Goal: Information Seeking & Learning: Learn about a topic

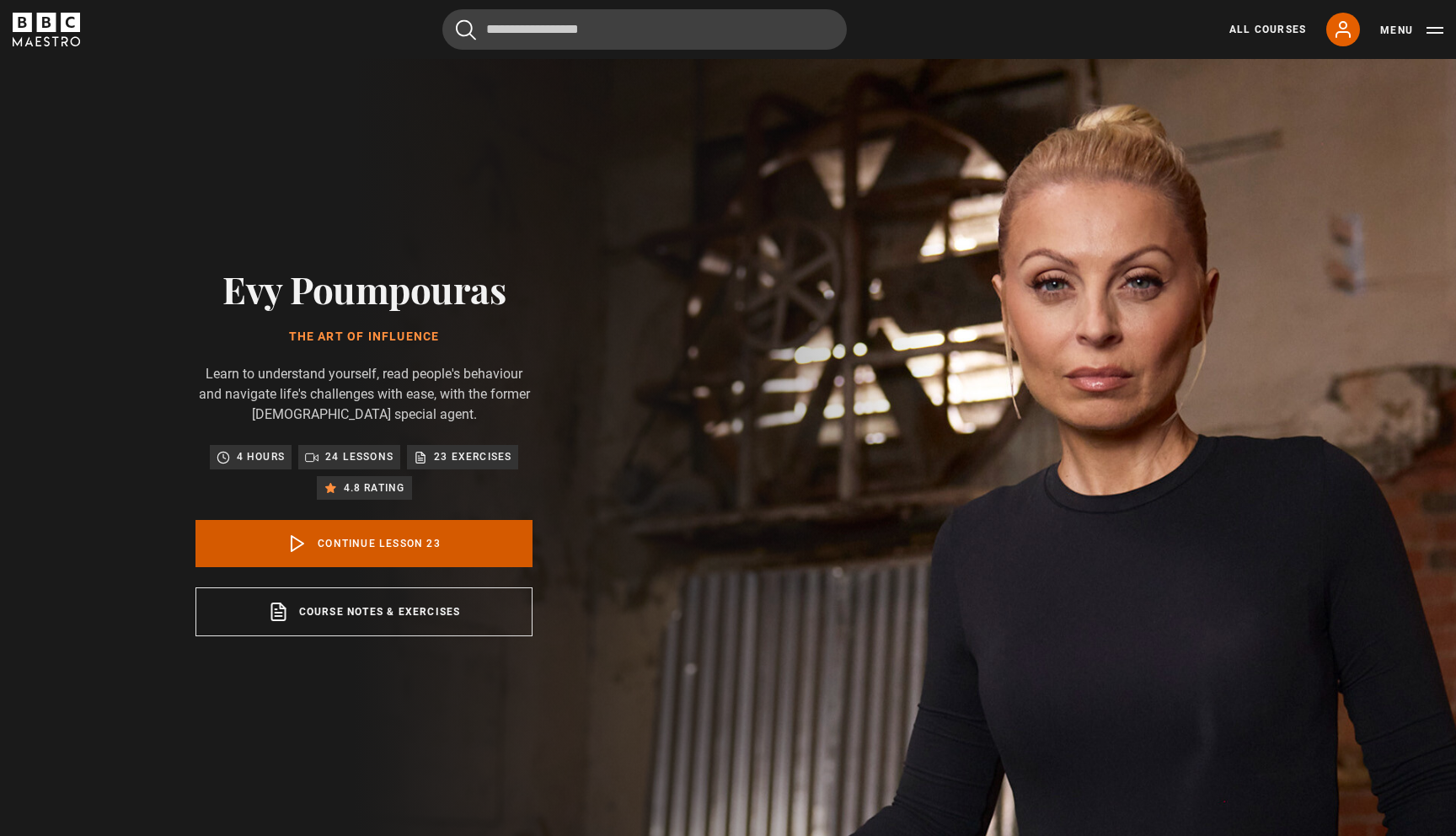
scroll to position [1625, 0]
click at [336, 543] on link "Continue lesson 23" at bounding box center [364, 543] width 337 height 47
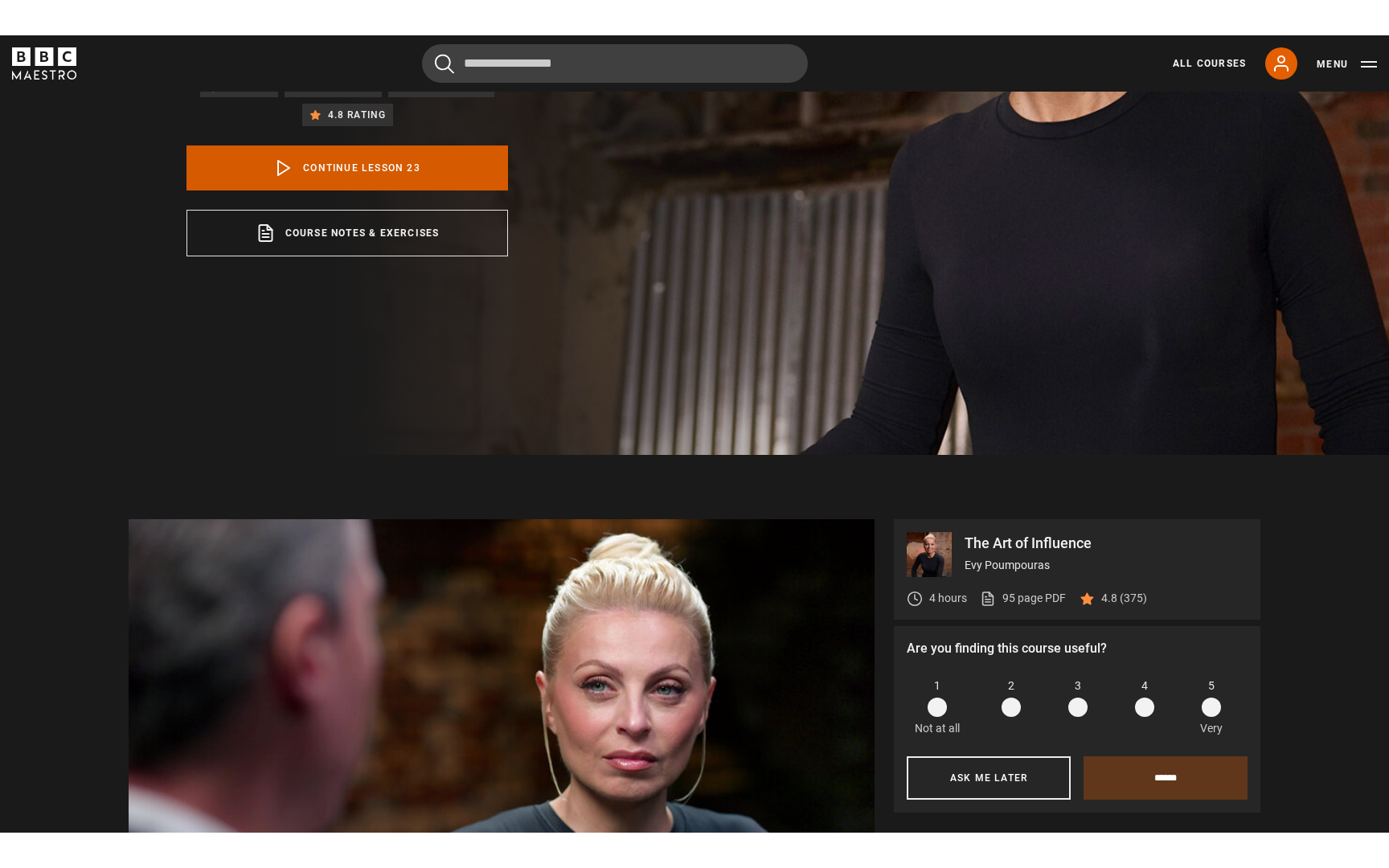
scroll to position [503, 0]
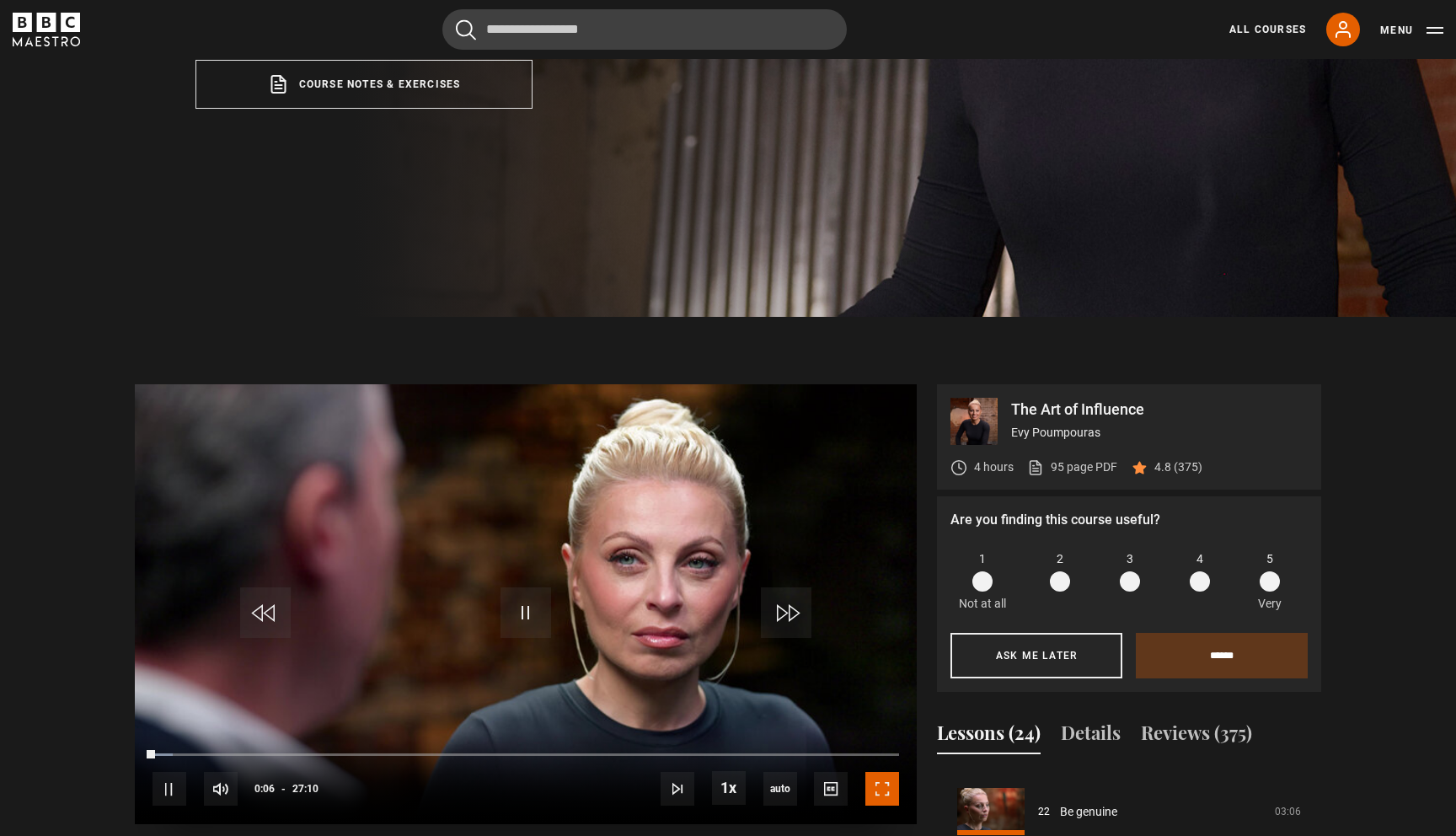
click at [877, 784] on span "Video Player" at bounding box center [882, 789] width 34 height 34
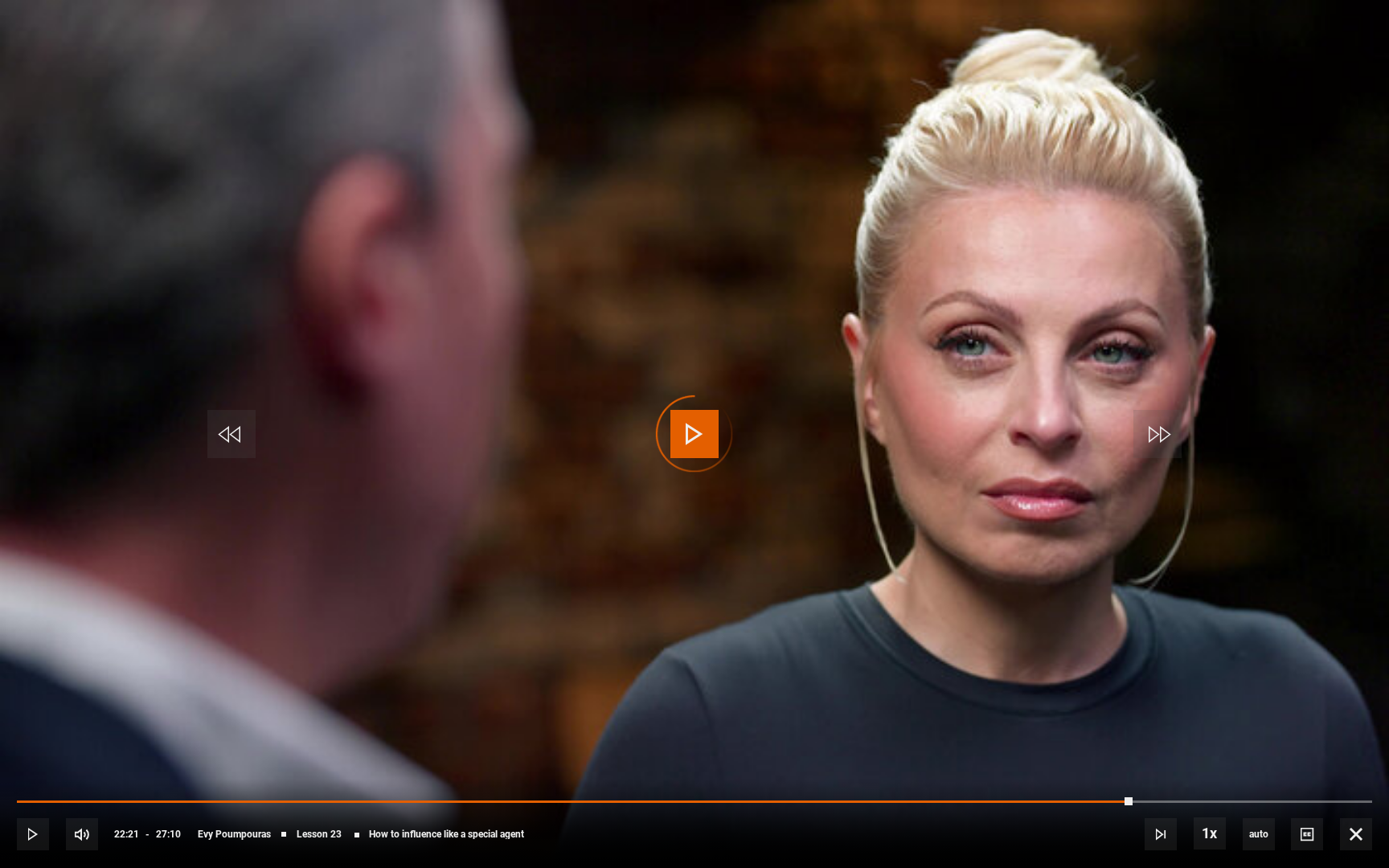
drag, startPoint x: 1154, startPoint y: 806, endPoint x: 1127, endPoint y: 807, distance: 27.0
click at [1127, 796] on div "10s Skip Back 10 seconds Play 10s Skip Forward 10 seconds Loaded : 82.29% 22:37…" at bounding box center [694, 822] width 1389 height 89
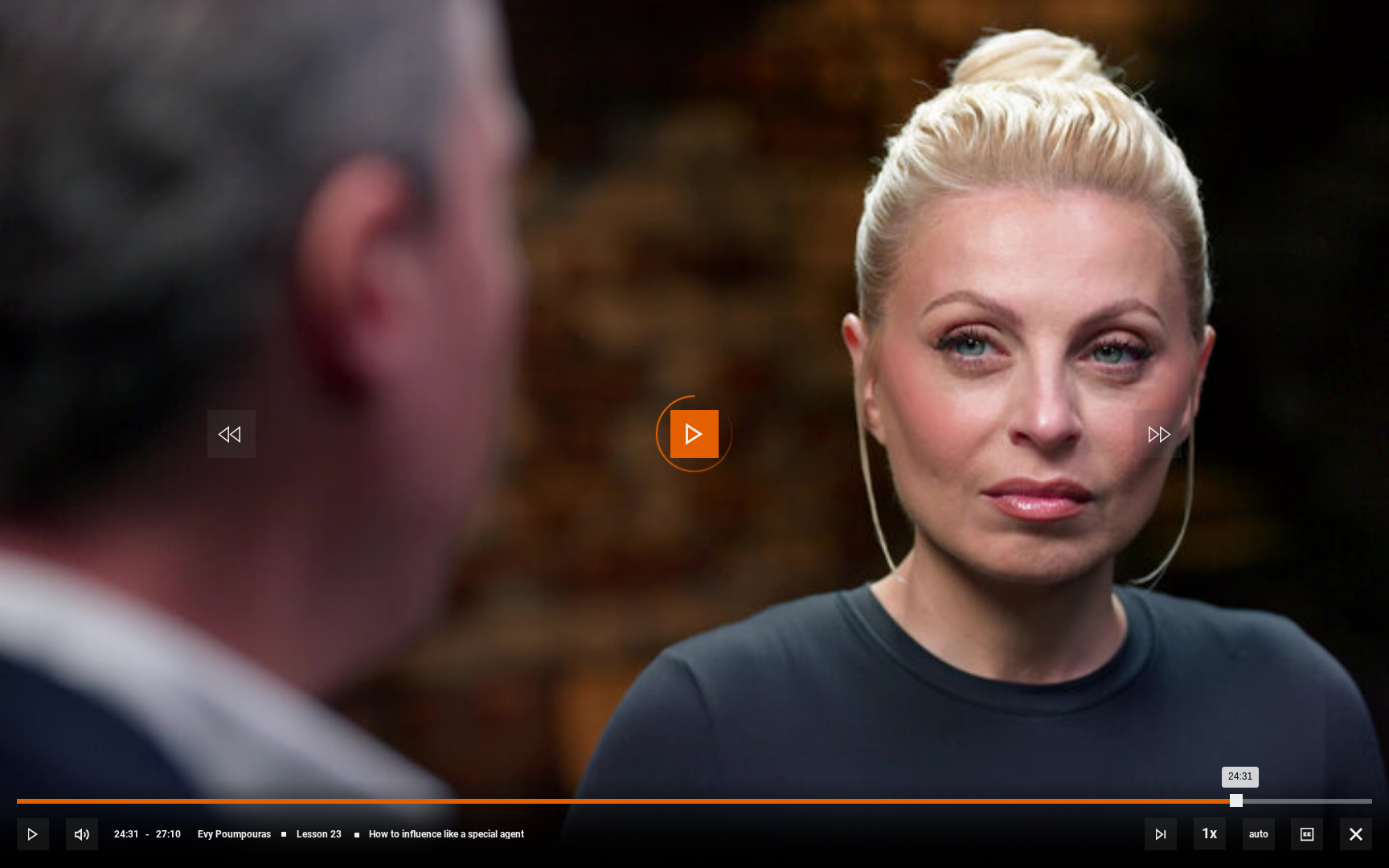
drag, startPoint x: 1278, startPoint y: 795, endPoint x: 1237, endPoint y: 802, distance: 41.6
click at [1237, 796] on div "24:31" at bounding box center [629, 801] width 1224 height 4
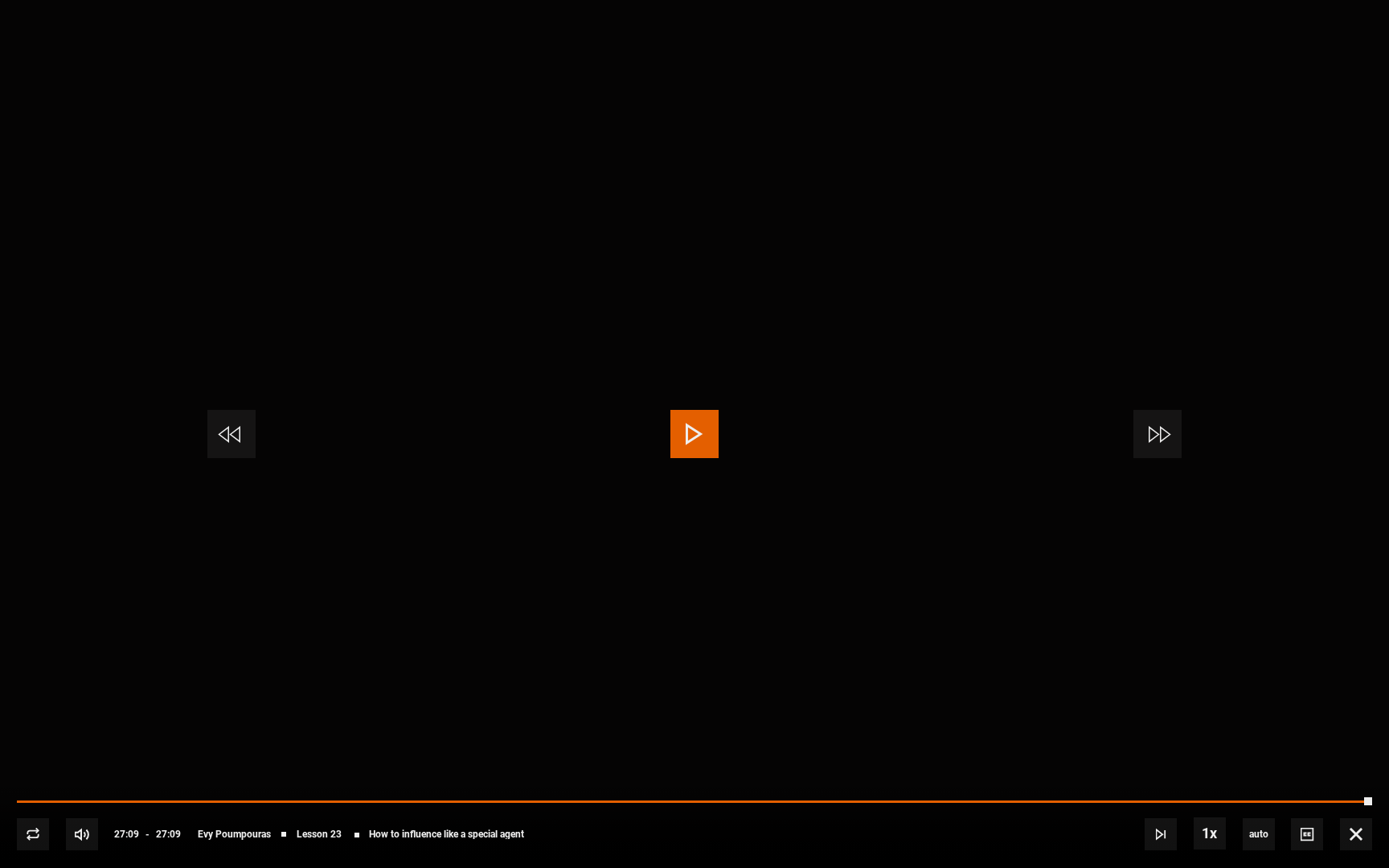
scroll to position [926, 0]
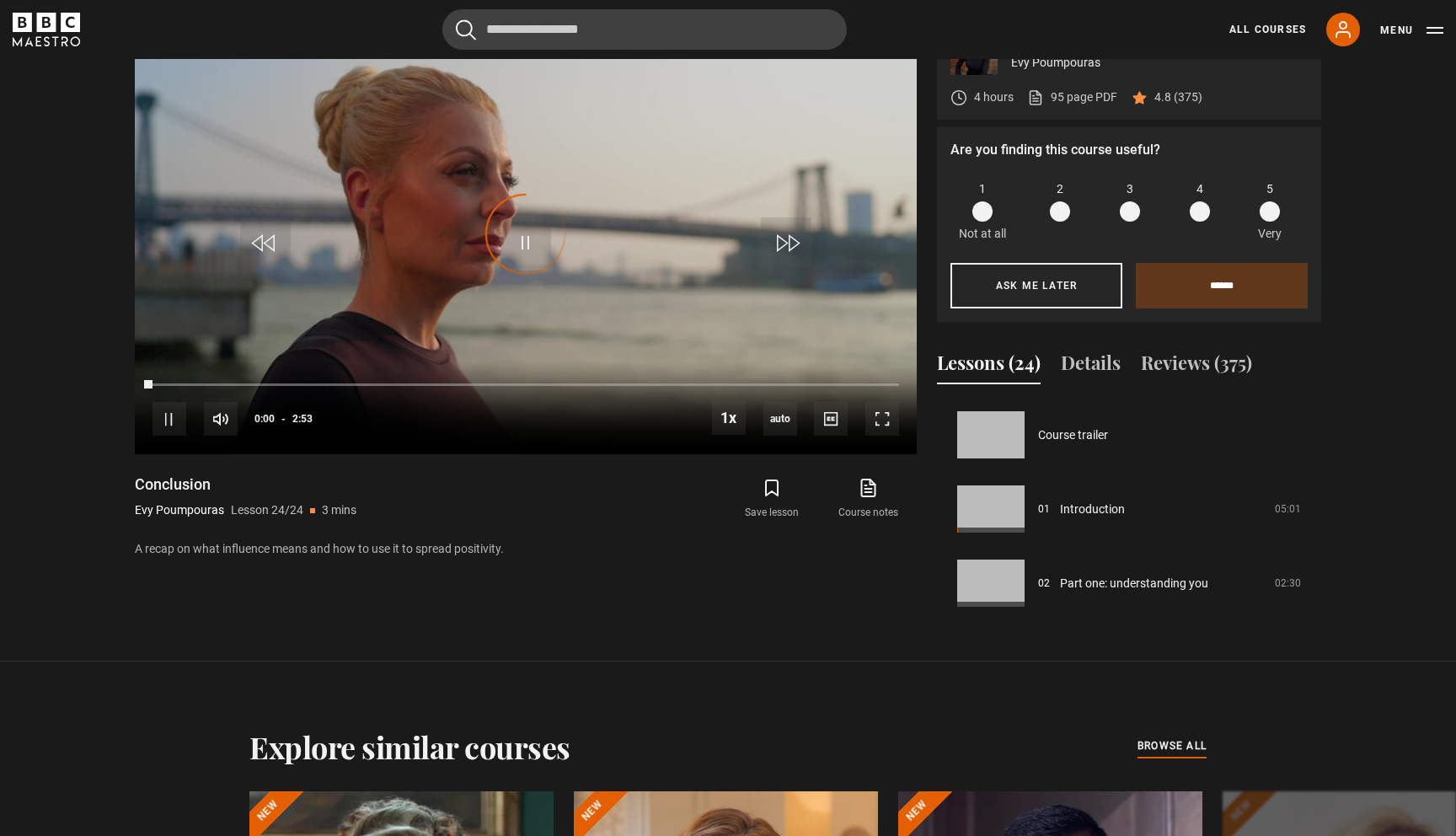
scroll to position [1625, 0]
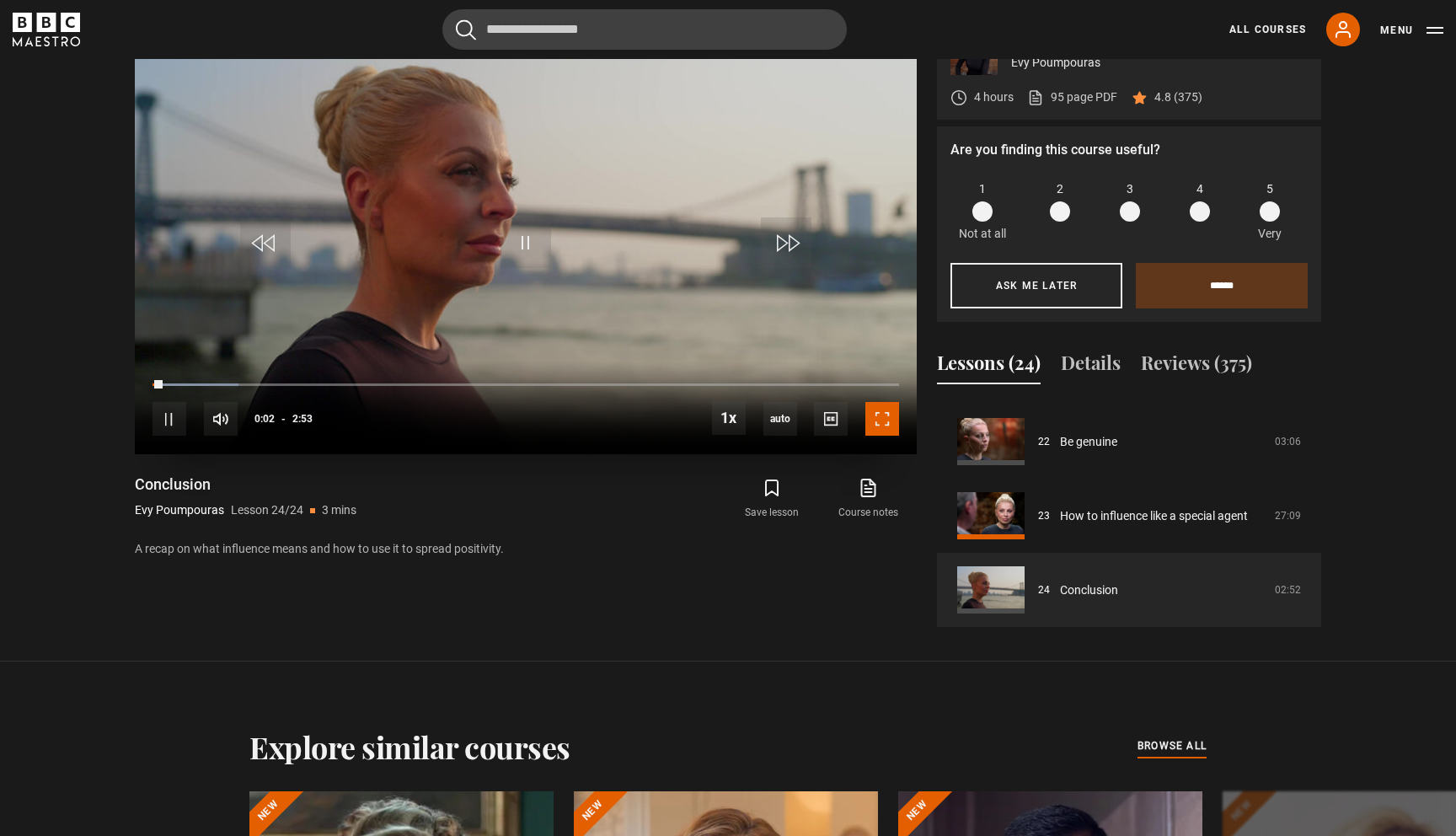
click at [883, 407] on span "Video Player" at bounding box center [882, 419] width 34 height 34
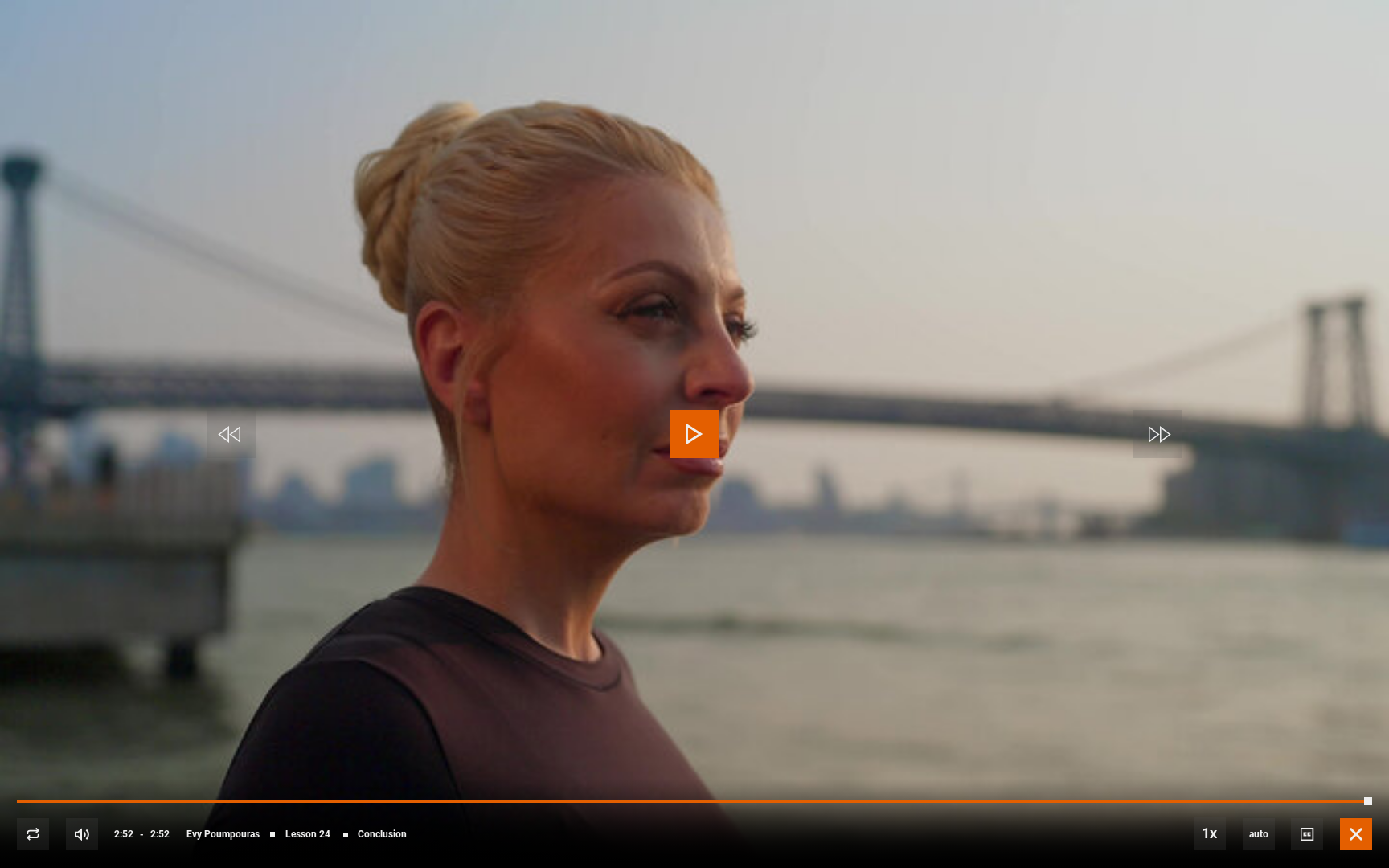
click at [1364, 796] on span "Video Player" at bounding box center [1356, 834] width 32 height 32
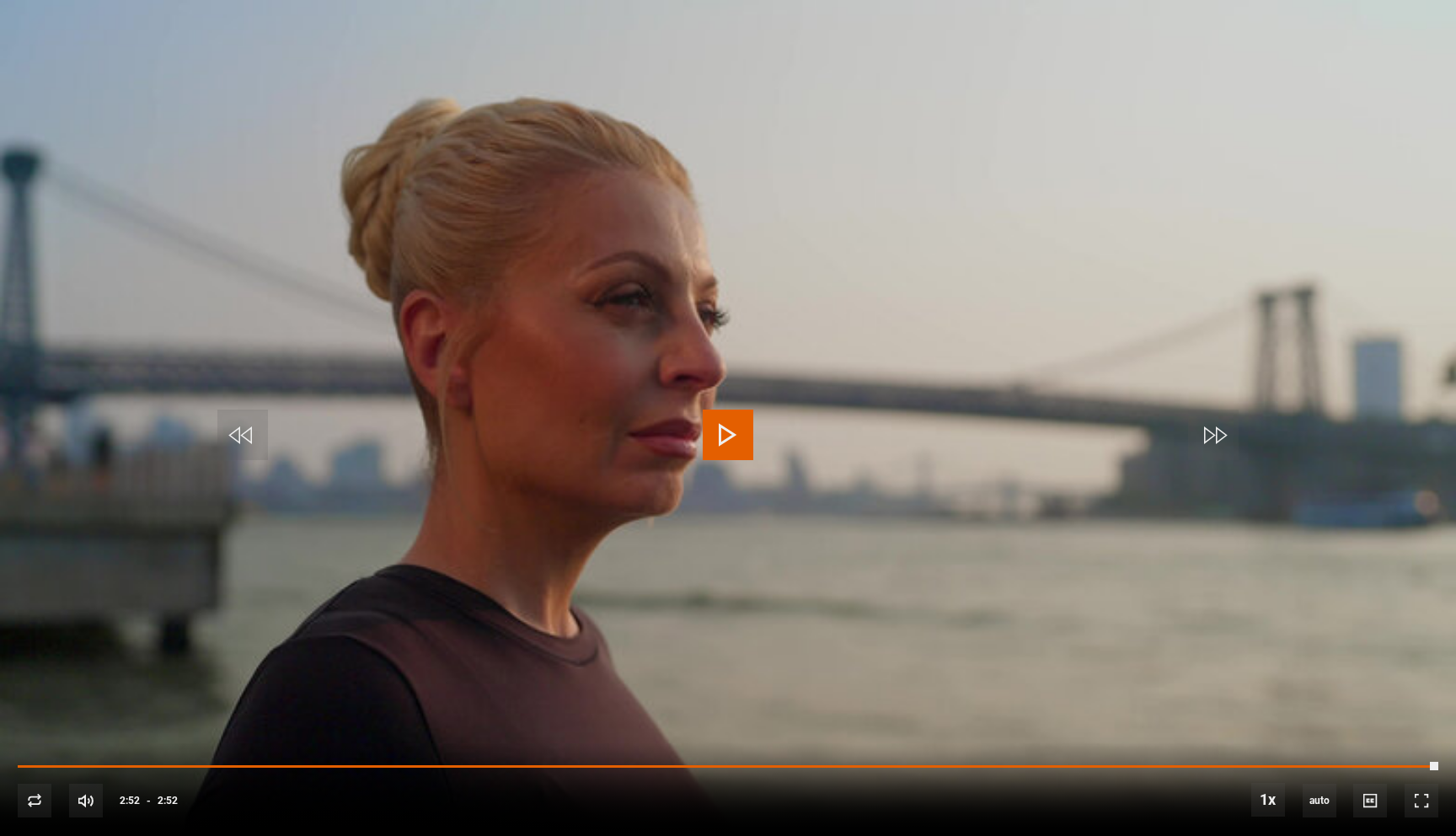
scroll to position [801, 0]
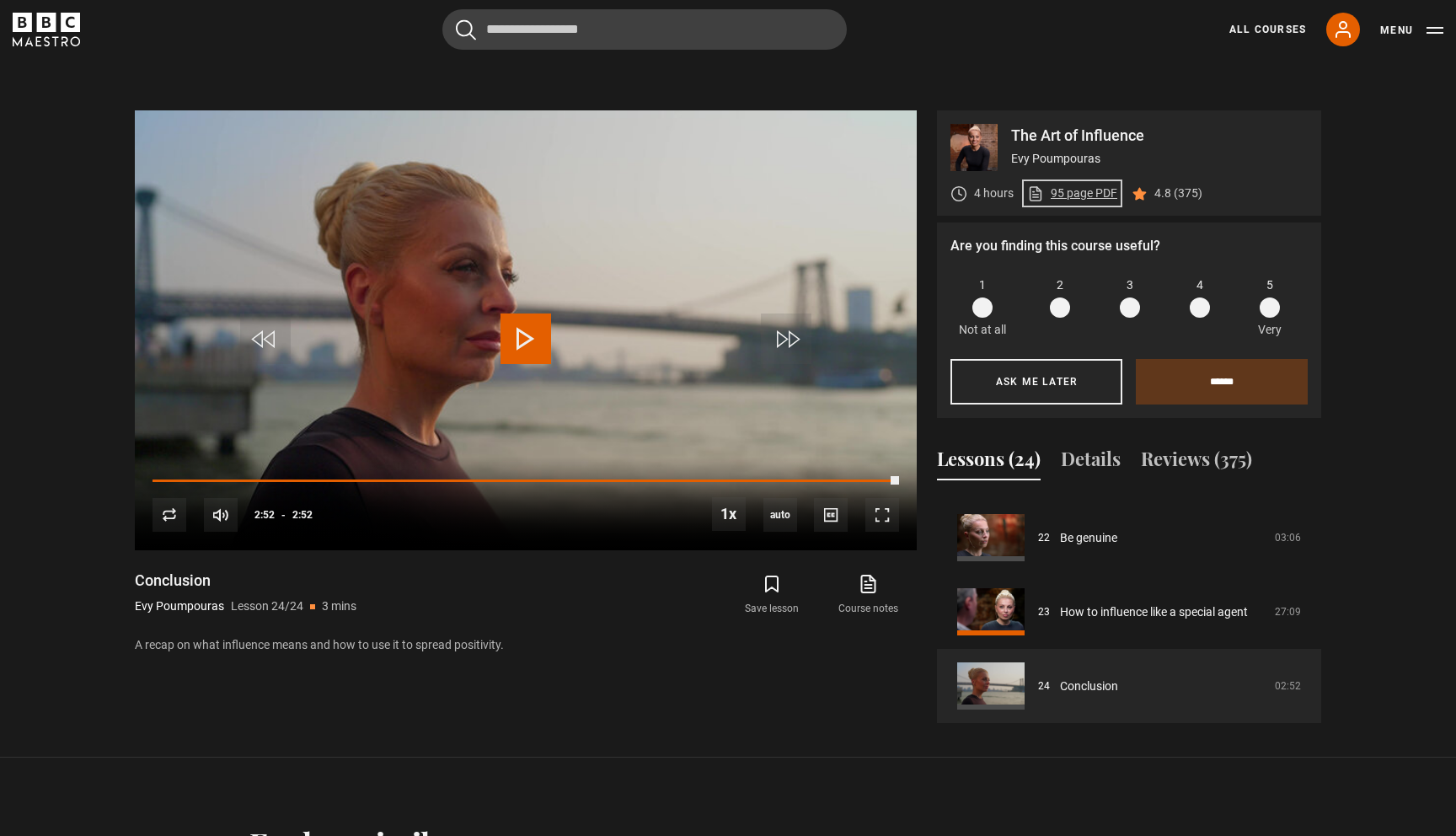
click at [1090, 191] on link "95 page PDF (opens in new tab)" at bounding box center [1072, 193] width 90 height 18
